Goal: Transaction & Acquisition: Purchase product/service

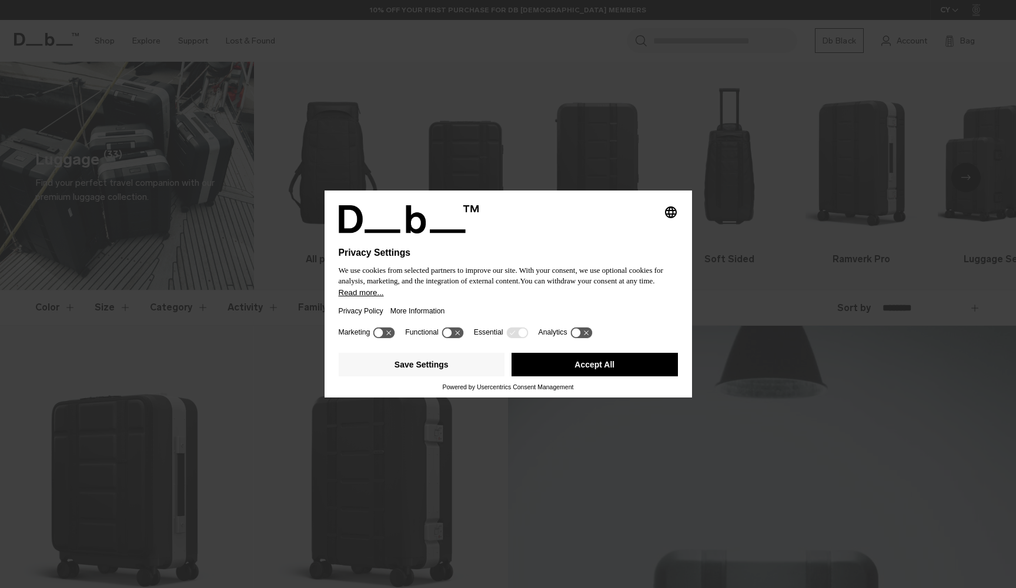
click at [467, 309] on div "Privacy Policy More Information" at bounding box center [508, 311] width 339 height 27
click at [605, 369] on button "Accept All" at bounding box center [595, 365] width 166 height 24
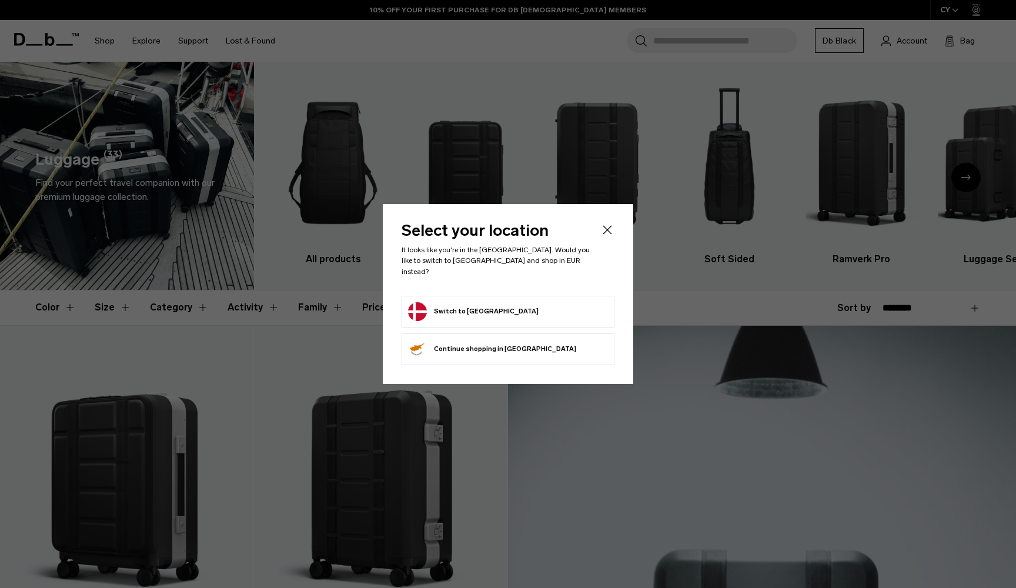
click at [607, 236] on icon "Close" at bounding box center [607, 230] width 14 height 14
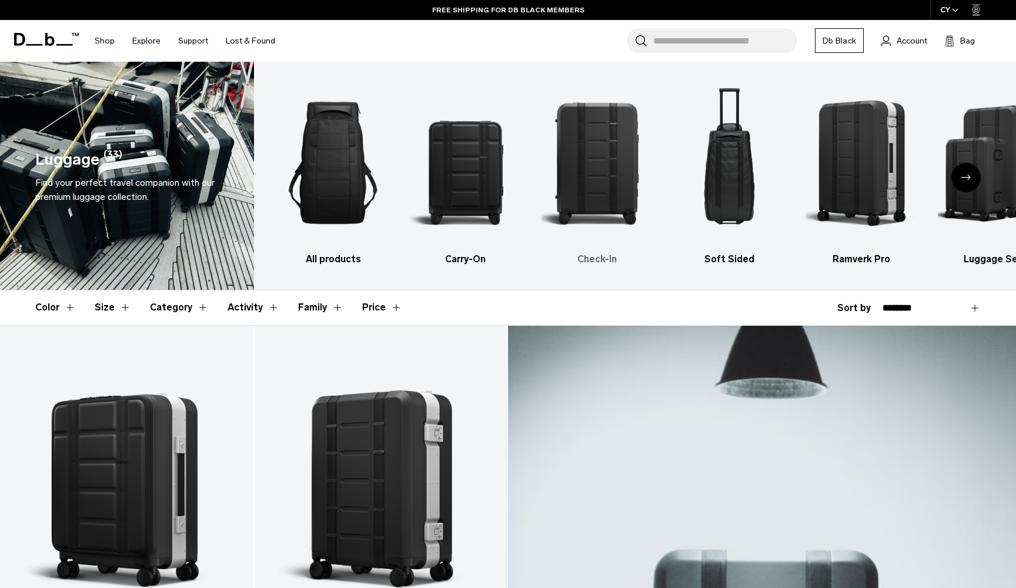
click at [617, 153] on img "3 / 6" at bounding box center [598, 162] width 112 height 167
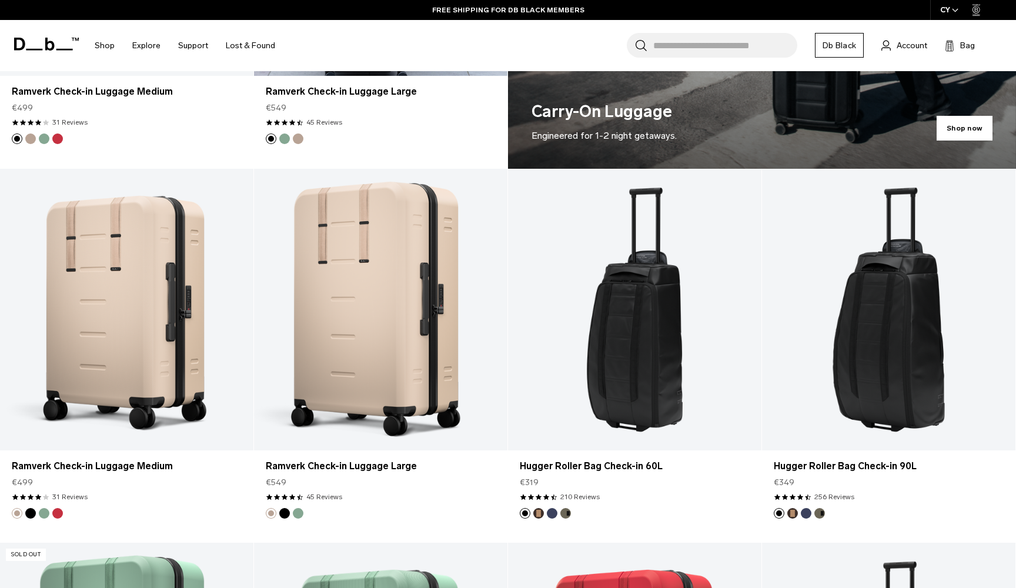
scroll to position [979, 0]
